Goal: Information Seeking & Learning: Learn about a topic

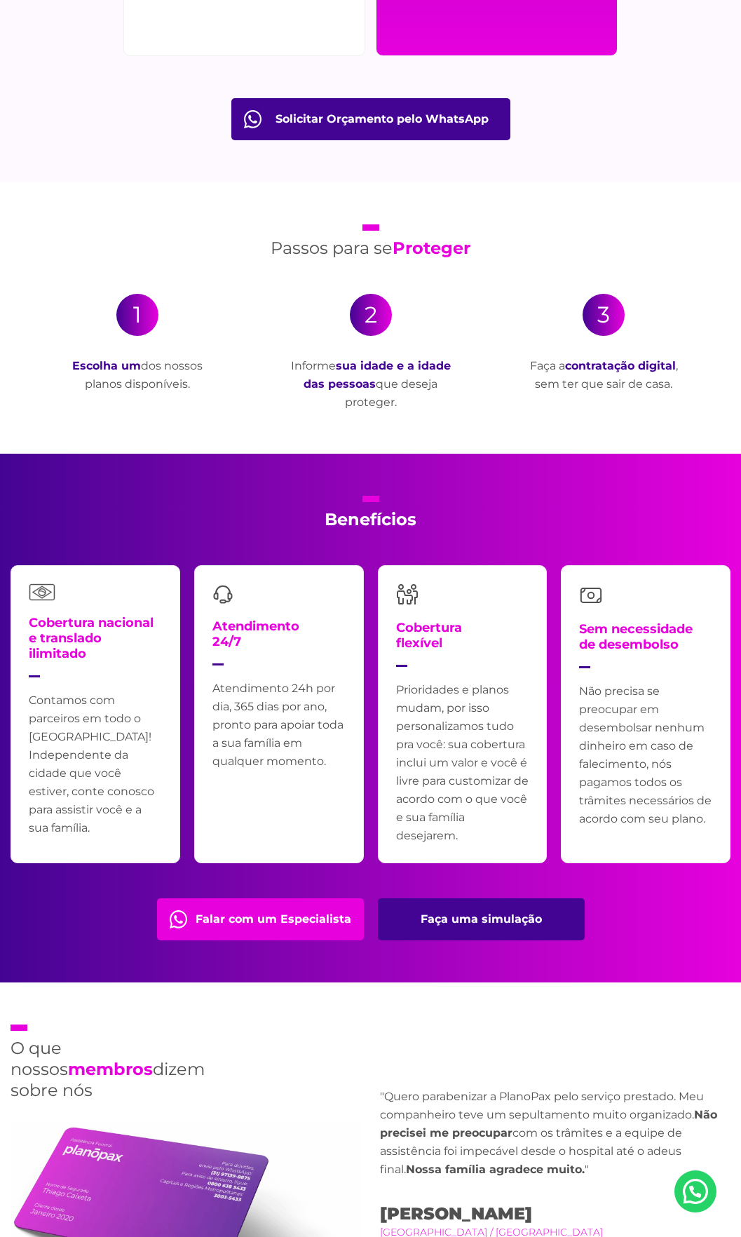
scroll to position [2384, 0]
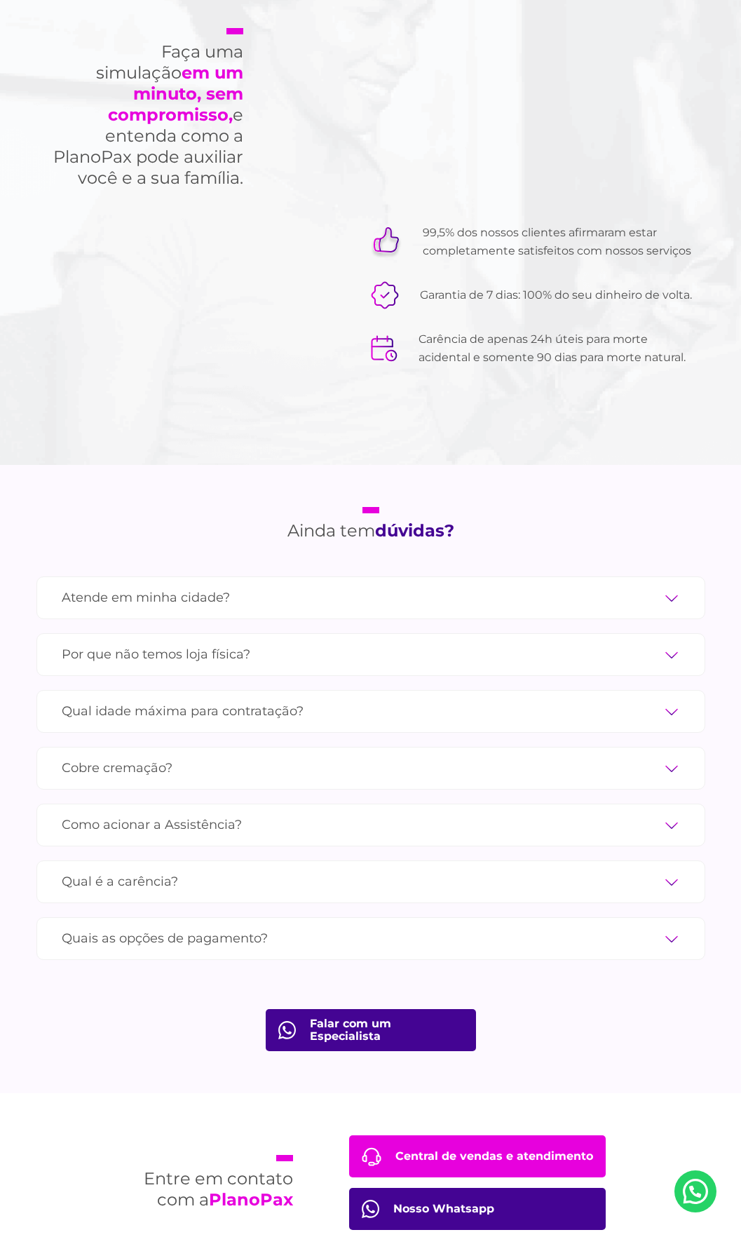
scroll to position [4348, 0]
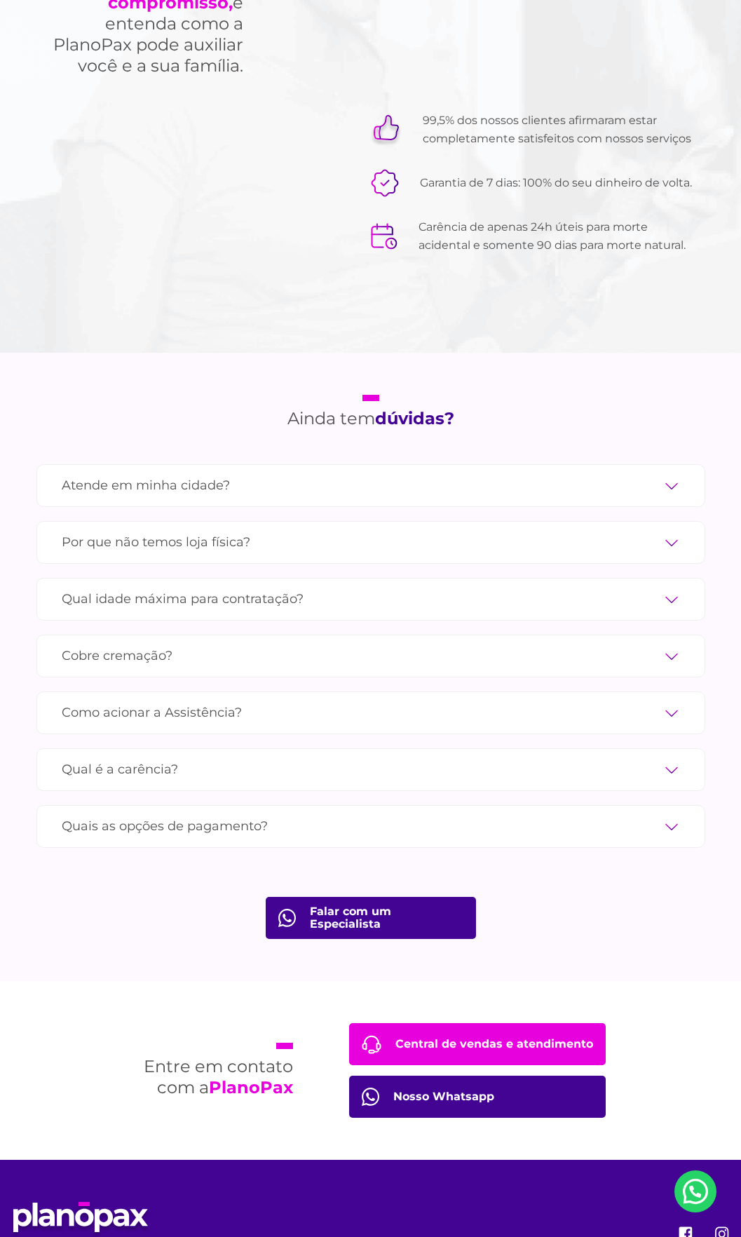
click at [251, 473] on label "Atende em minha cidade?" at bounding box center [371, 485] width 619 height 25
click at [0, 0] on input "Atende em minha cidade?" at bounding box center [0, 0] width 0 height 0
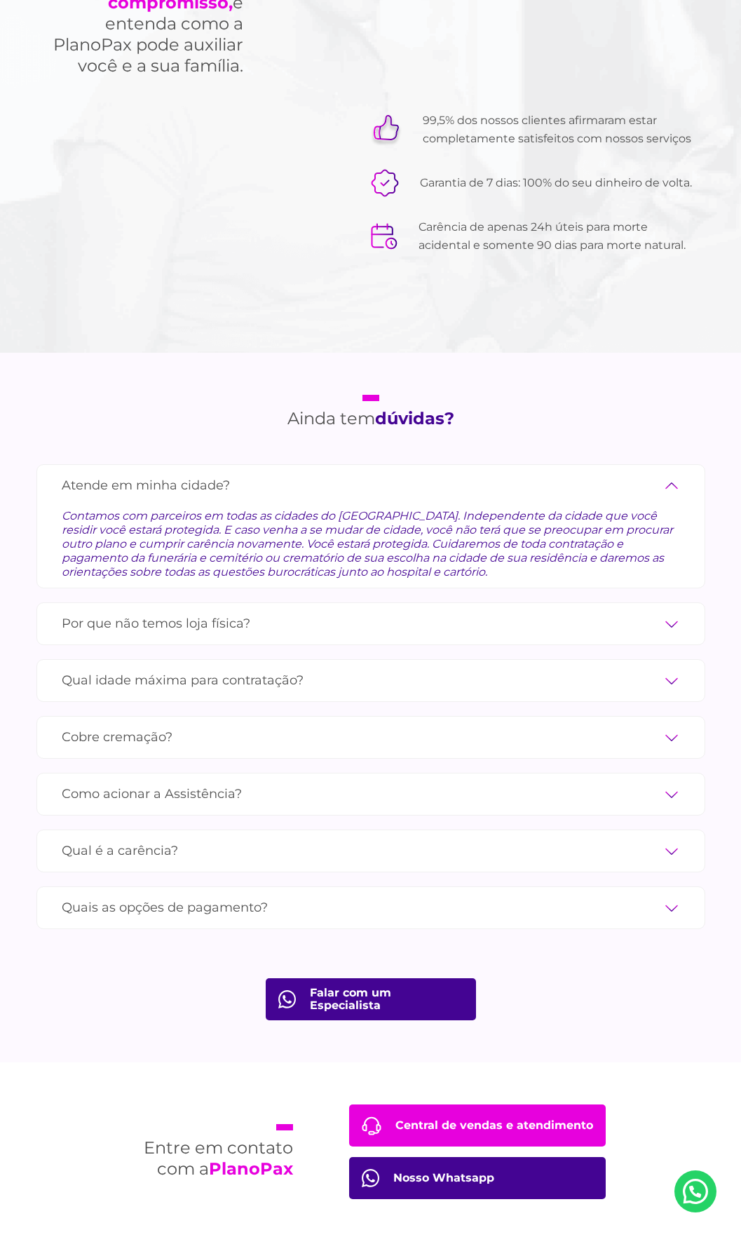
click at [219, 668] on label "Qual idade máxima para contratação?" at bounding box center [371, 680] width 619 height 25
click at [0, 0] on input "Qual idade máxima para contratação?" at bounding box center [0, 0] width 0 height 0
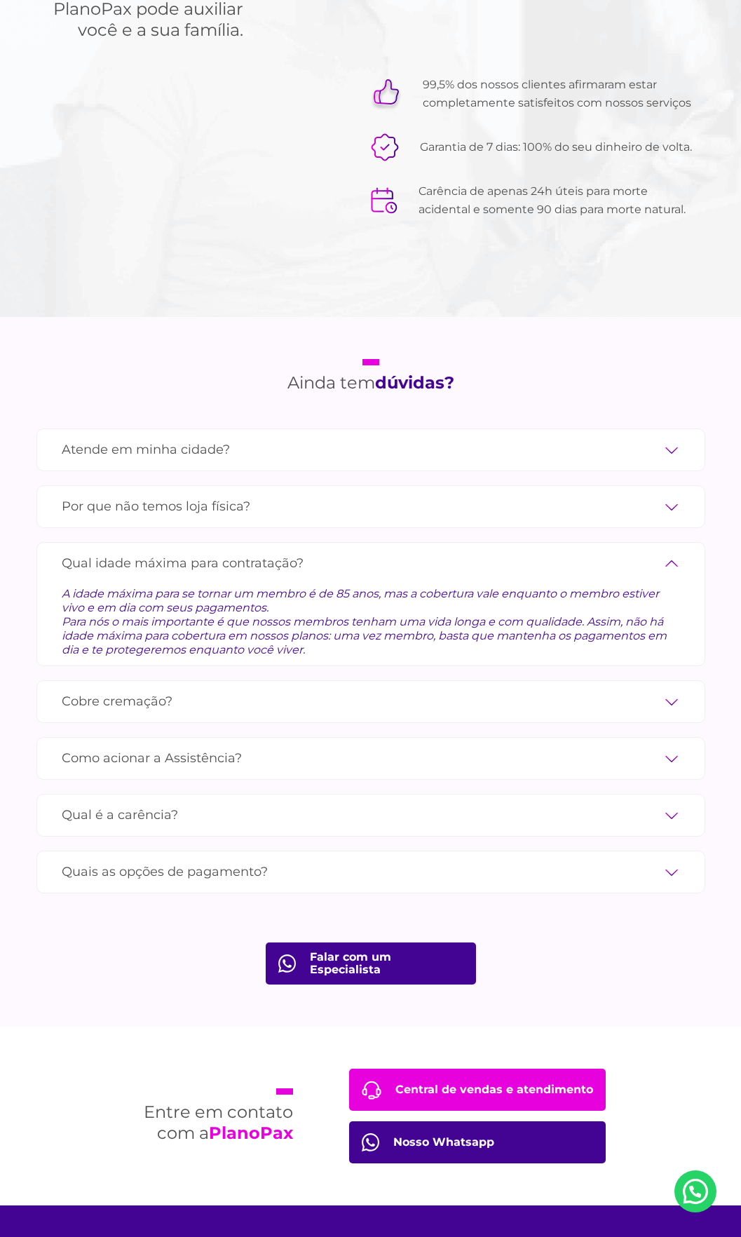
scroll to position [4418, 0]
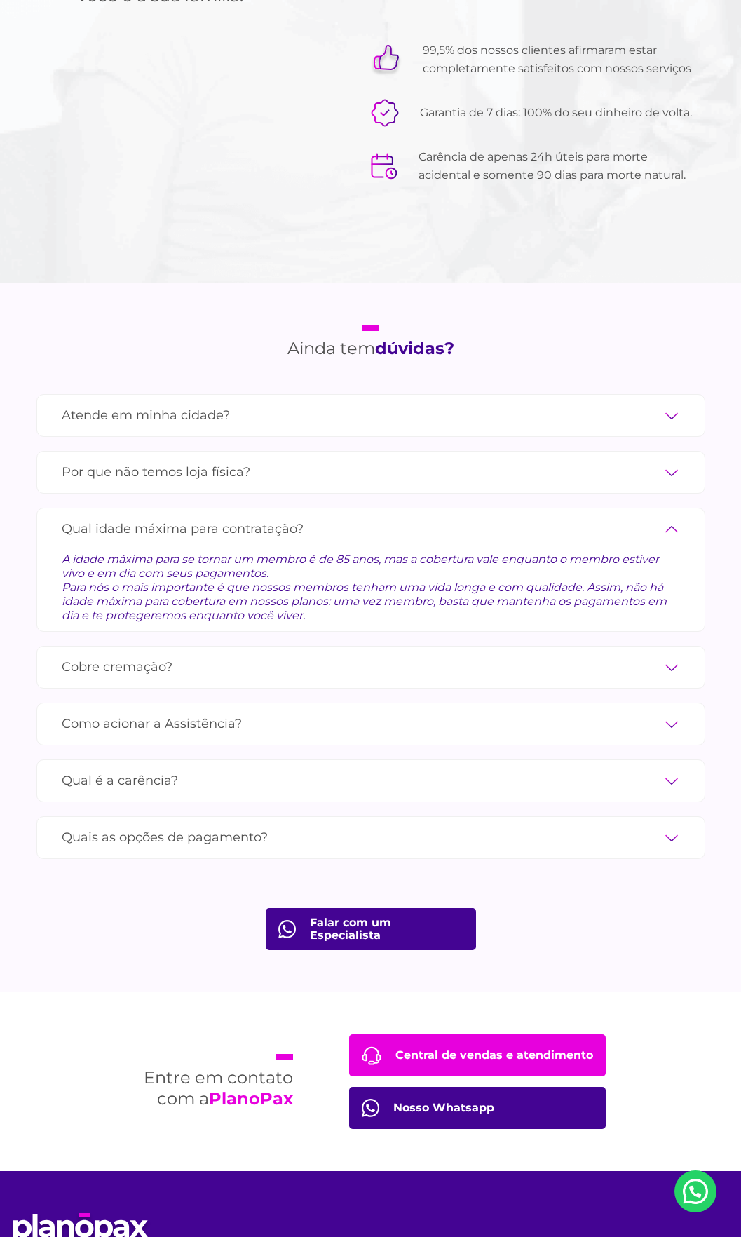
click at [231, 655] on label "Cobre cremação?" at bounding box center [371, 667] width 619 height 25
click at [0, 0] on input "Cobre cremação?" at bounding box center [0, 0] width 0 height 0
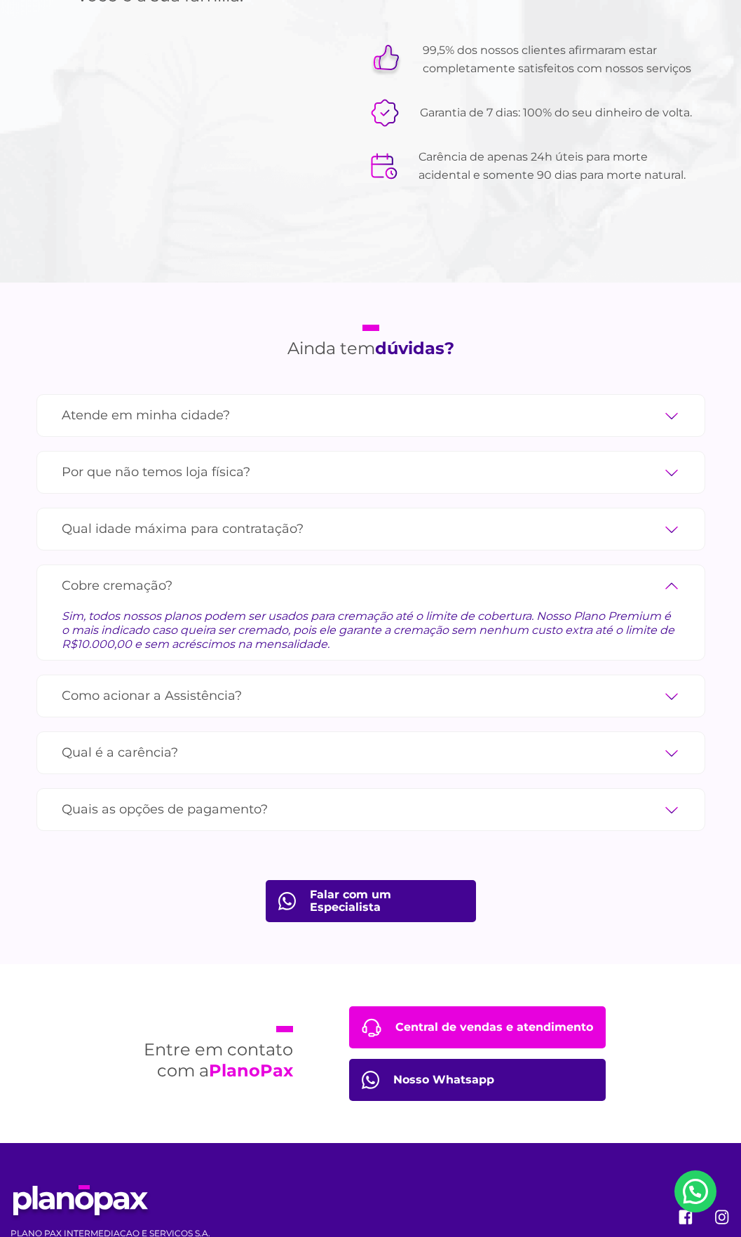
click at [551, 1006] on link "Central de vendas e atendimento" at bounding box center [477, 1027] width 257 height 42
